Goal: Transaction & Acquisition: Purchase product/service

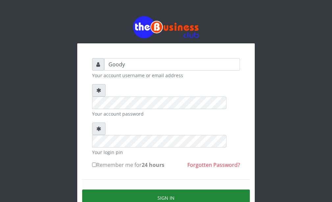
click at [184, 190] on button "Sign in" at bounding box center [166, 198] width 168 height 17
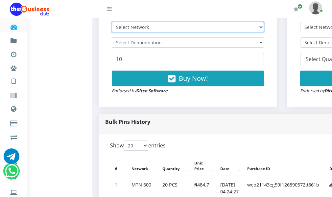
click at [147, 32] on select "Select Network MTN Globacom 9Mobile Airtel" at bounding box center [188, 27] width 152 height 10
select select "MTN"
click at [115, 32] on select "Select Network MTN Globacom 9Mobile Airtel" at bounding box center [188, 27] width 152 height 10
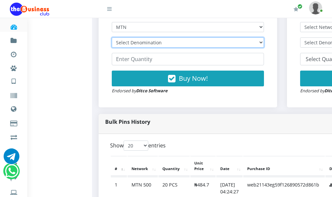
click at [154, 48] on select "Select Denomination MTN NGN100 - ₦96.94 MTN NGN200 - ₦193.88 MTN NGN400 - ₦387.…" at bounding box center [188, 42] width 152 height 10
select select "484.7-500"
click at [115, 48] on select "Select Denomination MTN NGN100 - ₦96.94 MTN NGN200 - ₦193.88 MTN NGN400 - ₦387.…" at bounding box center [188, 42] width 152 height 10
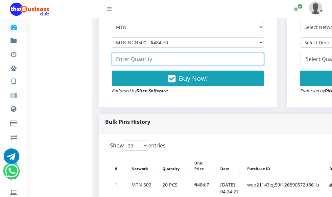
click at [156, 65] on input "number" at bounding box center [188, 59] width 152 height 12
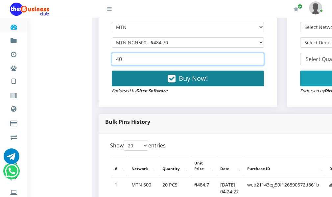
type input "40"
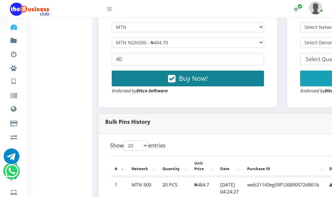
click at [161, 85] on button "Buy Now!" at bounding box center [188, 79] width 152 height 16
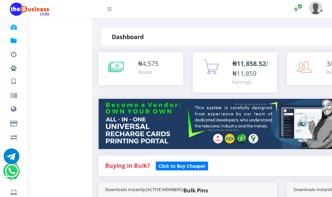
click at [17, 32] on link "Fund wallet [ 4,574.75 ]" at bounding box center [14, 40] width 8 height 16
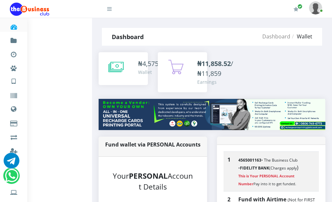
click at [17, 26] on link "Dashboard" at bounding box center [14, 26] width 8 height 16
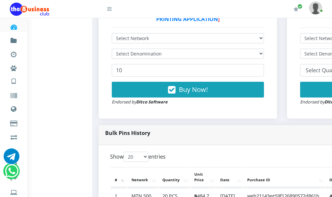
scroll to position [230, 0]
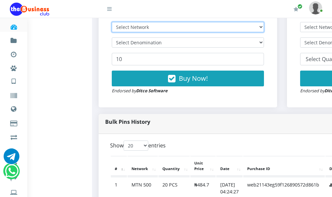
click at [149, 32] on select "Select Network MTN Globacom 9Mobile Airtel" at bounding box center [188, 27] width 152 height 10
select select "MTN"
click at [115, 32] on select "Select Network MTN Globacom 9Mobile Airtel" at bounding box center [188, 27] width 152 height 10
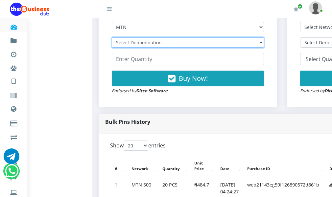
click at [152, 48] on select "Select Denomination MTN NGN100 - ₦96.94 MTN NGN200 - ₦193.88 MTN NGN400 - ₦387.…" at bounding box center [188, 42] width 152 height 10
select select "96.94-100"
click at [115, 48] on select "Select Denomination MTN NGN100 - ₦96.94 MTN NGN200 - ₦193.88 MTN NGN400 - ₦387.…" at bounding box center [188, 42] width 152 height 10
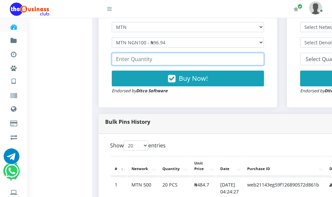
click at [151, 65] on input "number" at bounding box center [188, 59] width 152 height 12
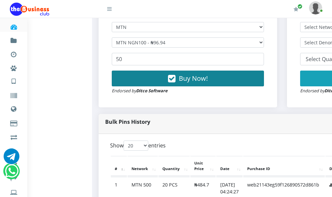
click at [159, 86] on button "Buy Now!" at bounding box center [188, 79] width 152 height 16
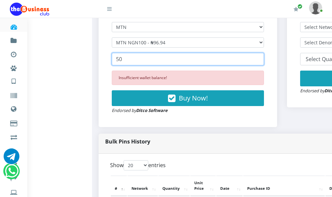
click at [126, 65] on input "50" at bounding box center [188, 59] width 152 height 12
type input "5"
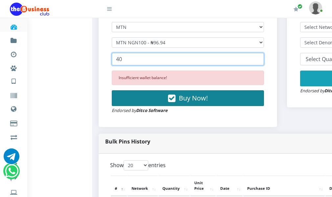
type input "40"
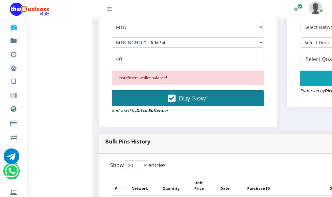
click at [176, 102] on icon "button" at bounding box center [172, 98] width 8 height 7
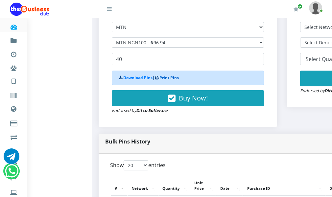
click at [173, 81] on link "Print Pins" at bounding box center [168, 78] width 19 height 6
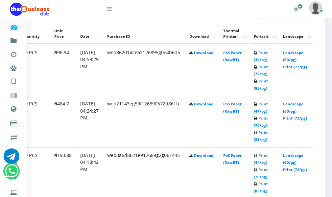
scroll to position [363, 156]
click at [288, 62] on link "Landscape (60/pg)" at bounding box center [293, 56] width 20 height 12
